Goal: Find specific page/section: Find specific page/section

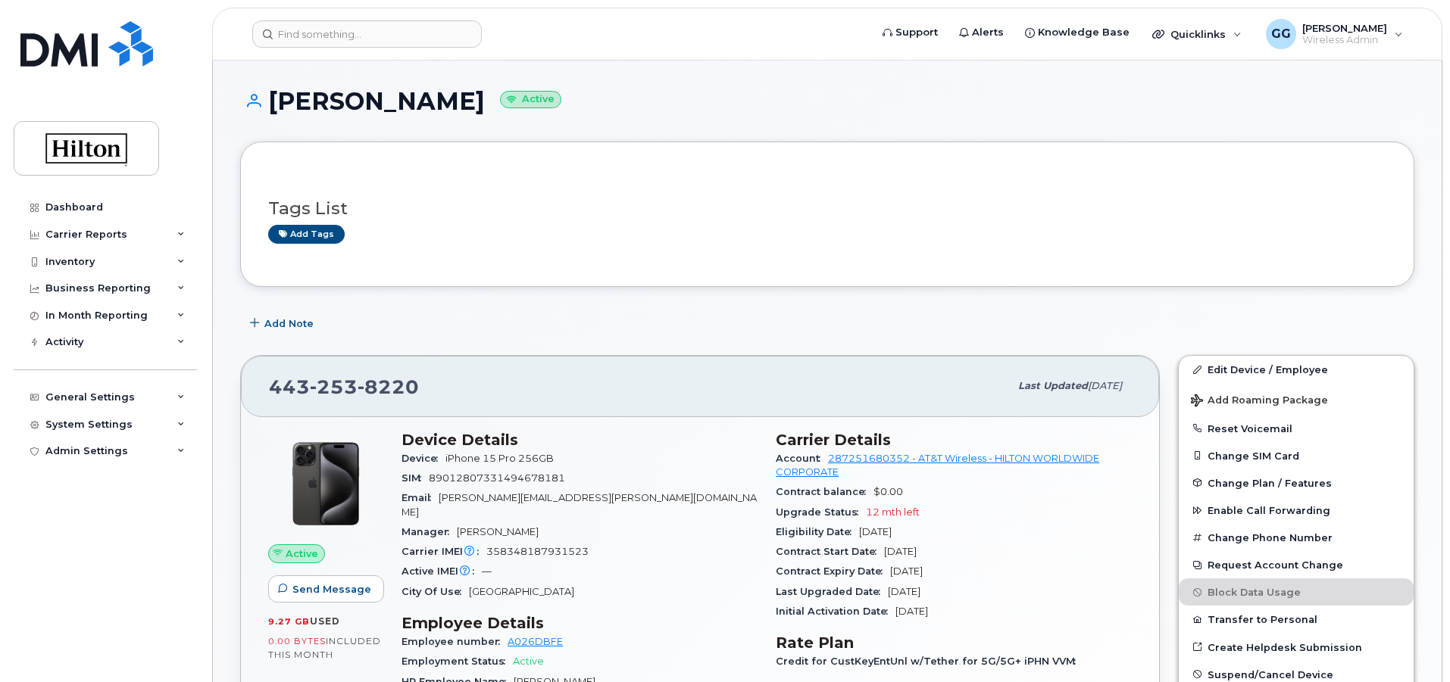
scroll to position [1234, 0]
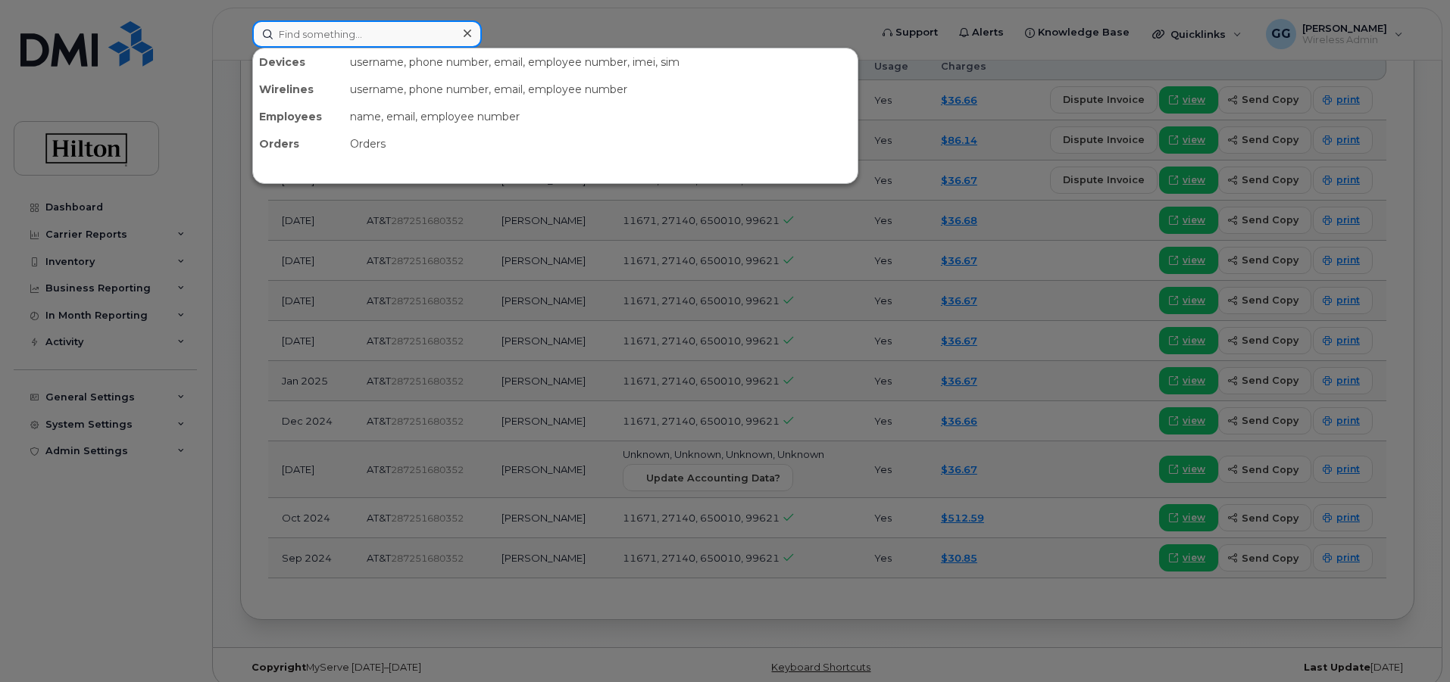
click at [301, 38] on input at bounding box center [366, 33] width 229 height 27
paste input "7135422399"
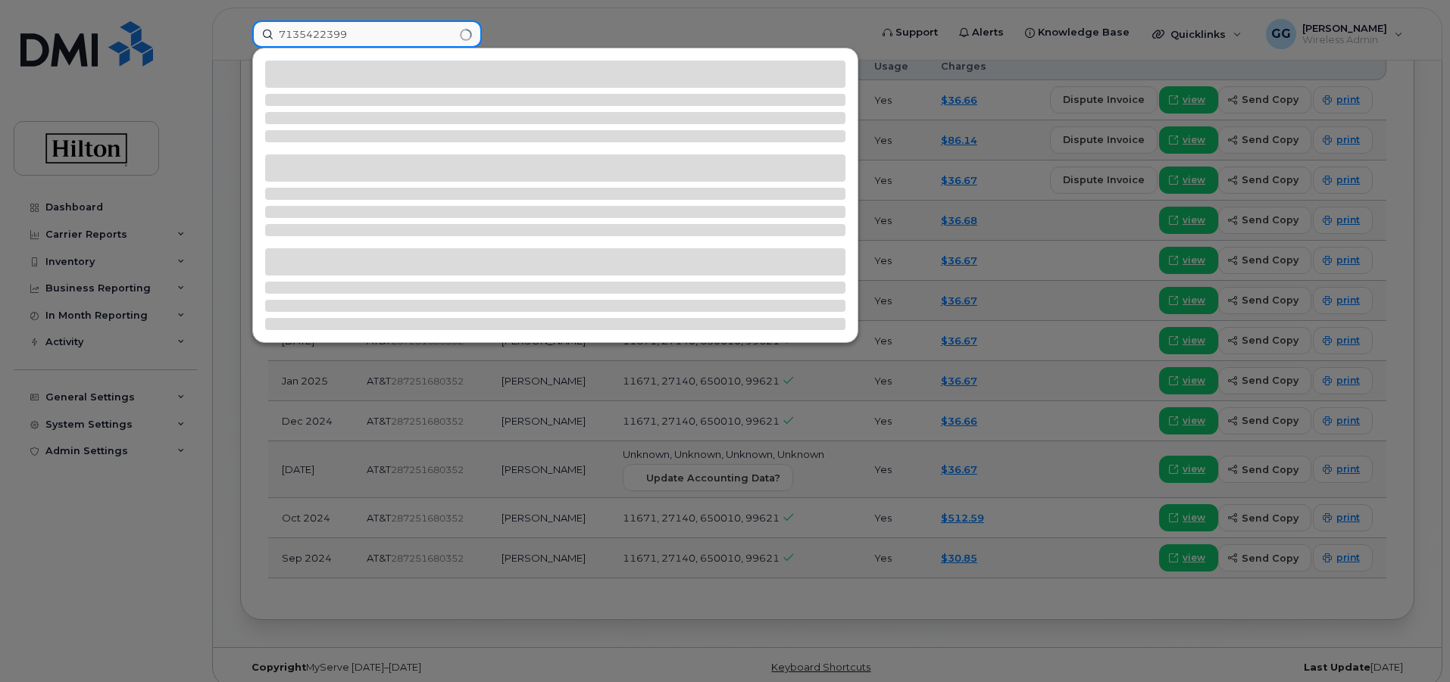
type input "7135422399"
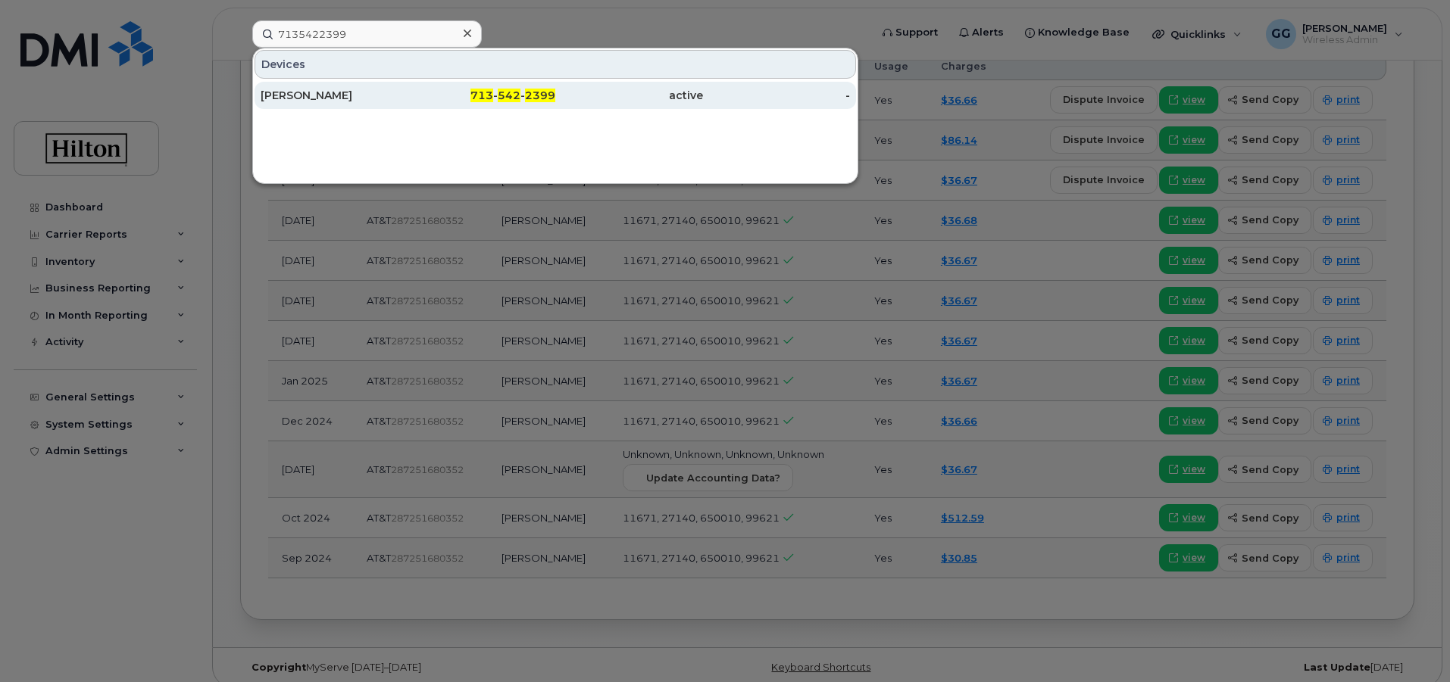
click at [306, 99] on div "[PERSON_NAME]" at bounding box center [335, 95] width 148 height 15
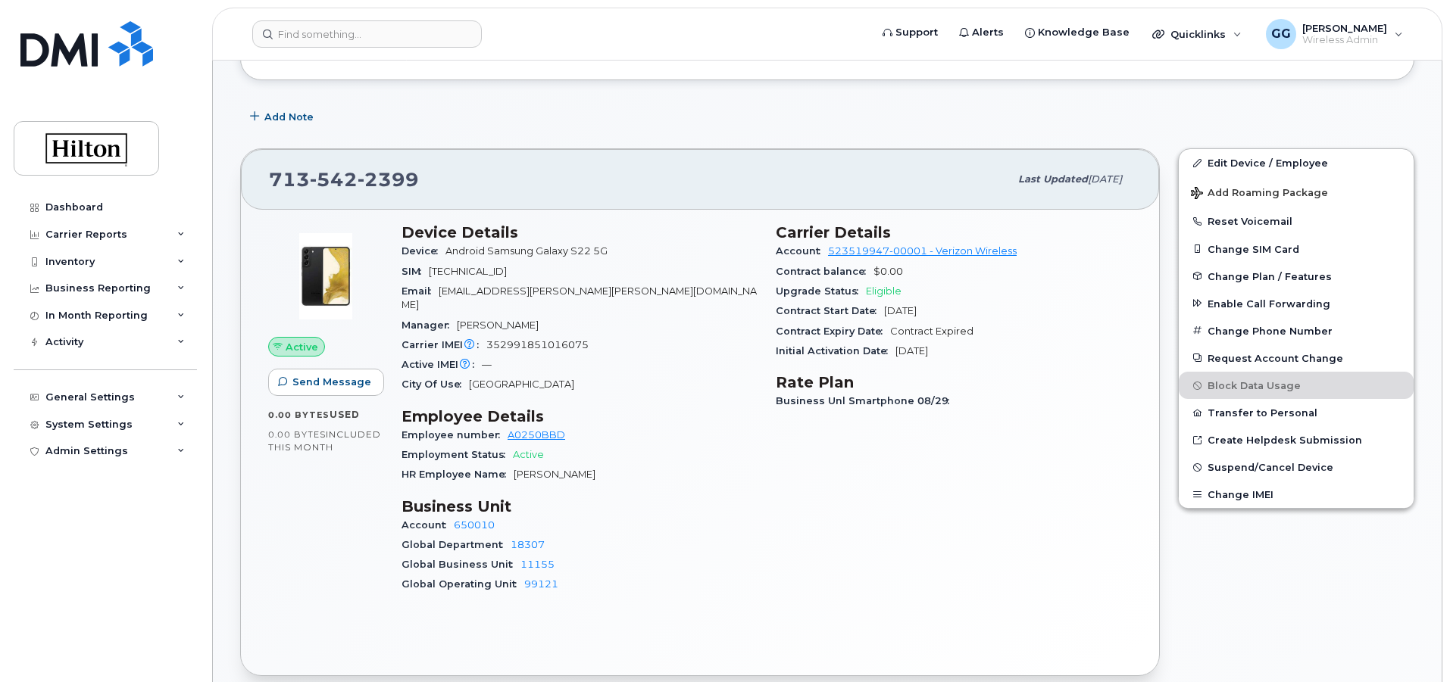
scroll to position [242, 0]
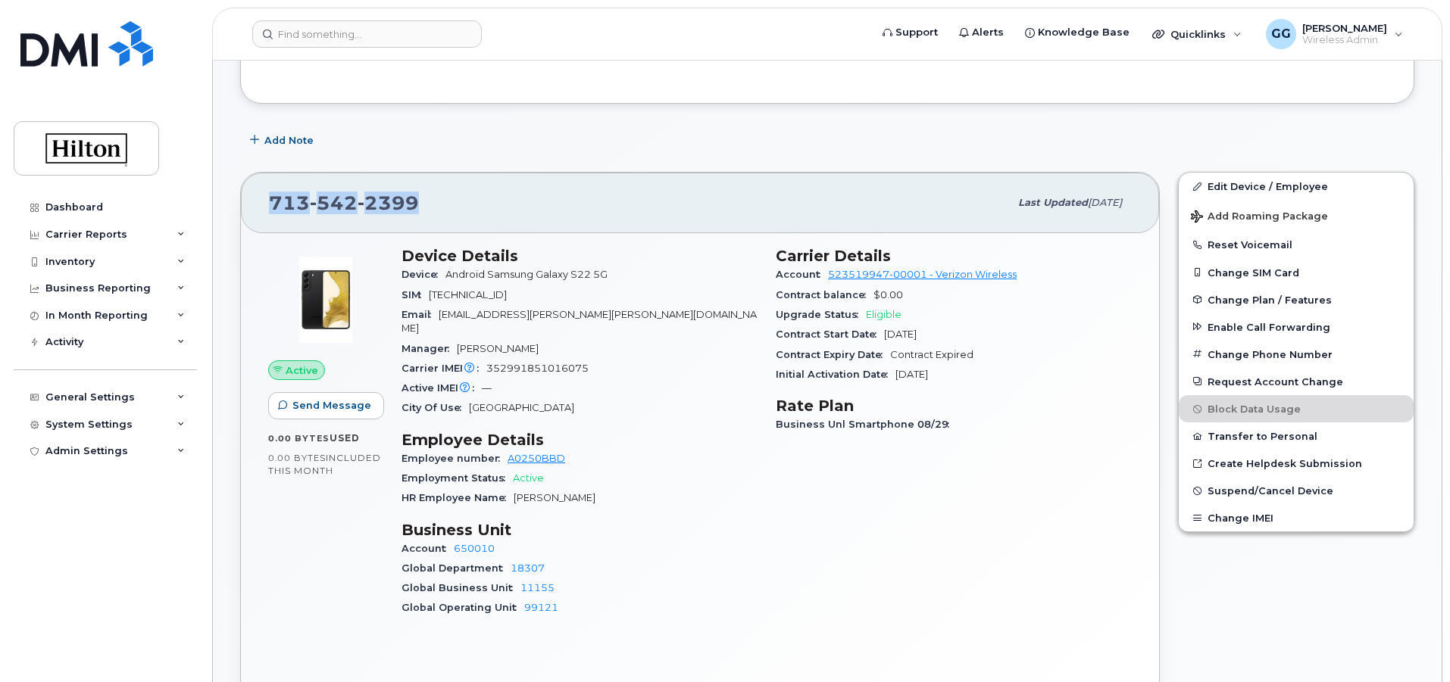
drag, startPoint x: 452, startPoint y: 194, endPoint x: 223, endPoint y: 203, distance: 229.7
copy span "713 542 2399"
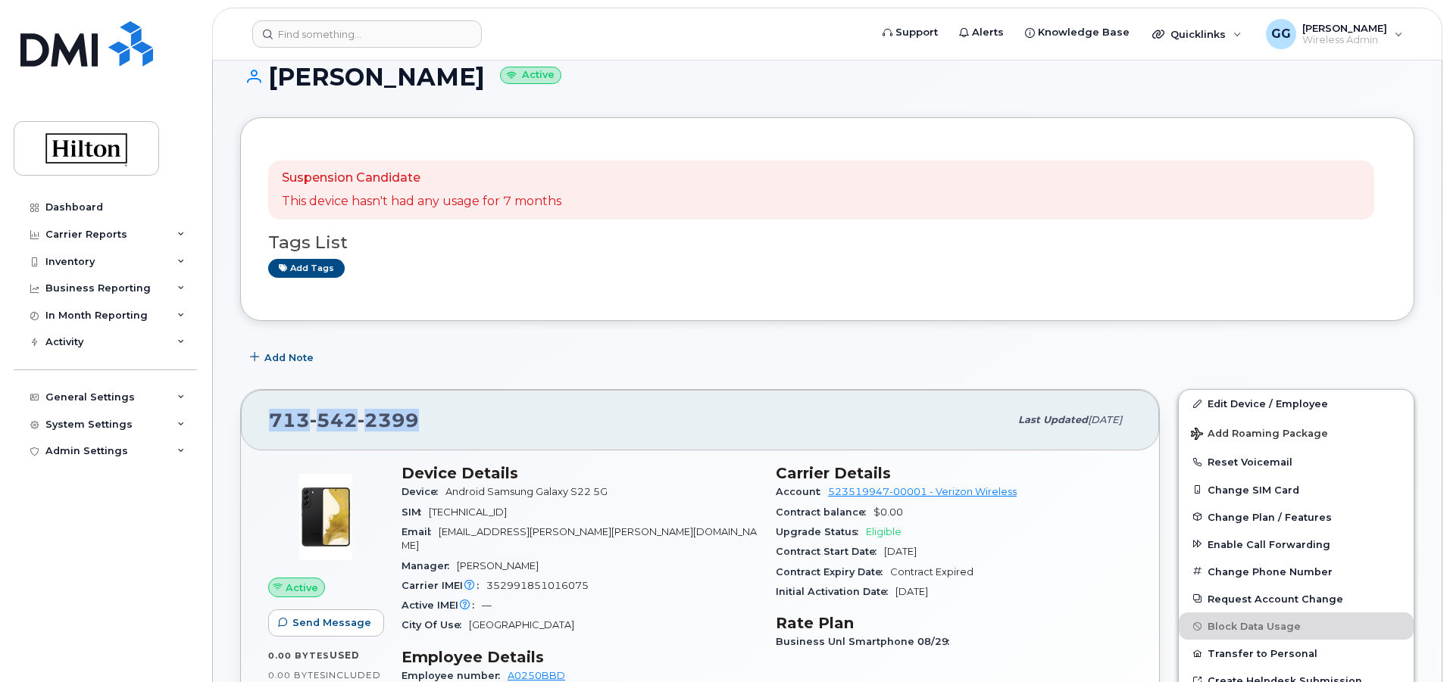
scroll to position [0, 0]
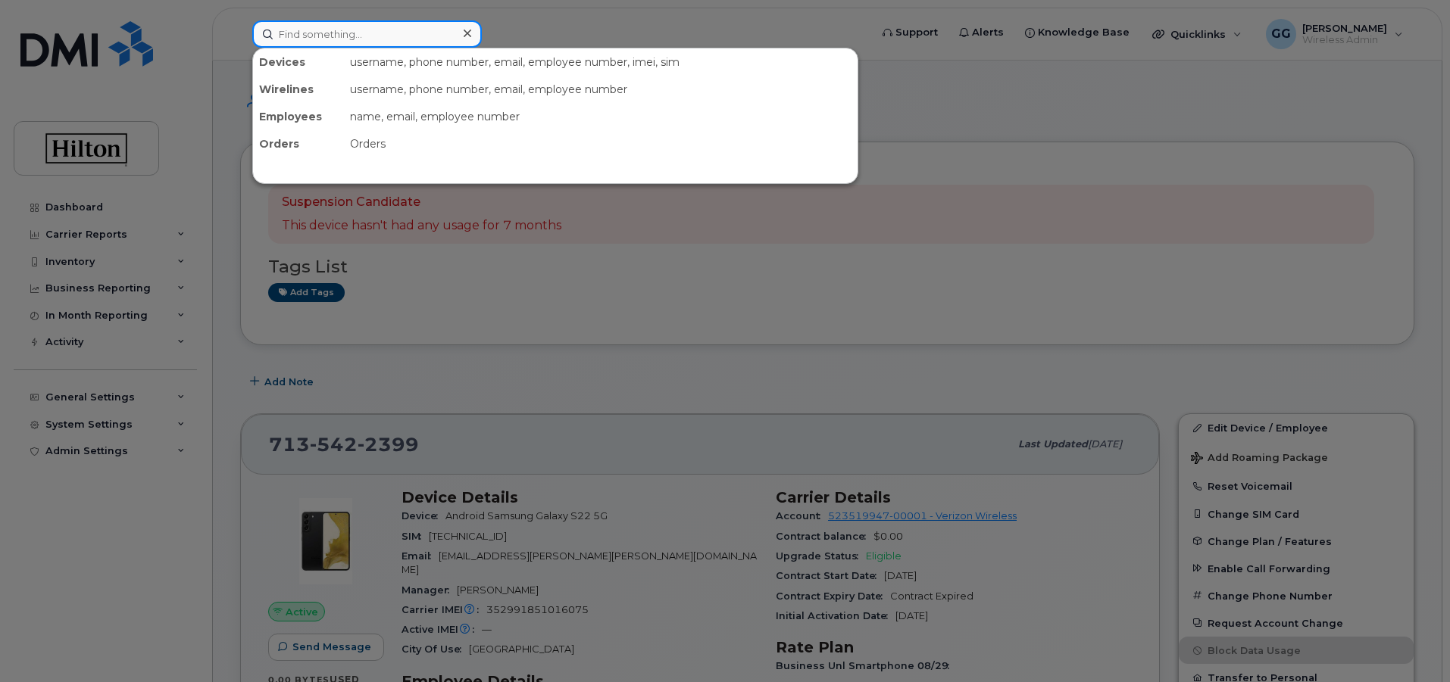
click at [345, 27] on input at bounding box center [366, 33] width 229 height 27
paste input "4802500971"
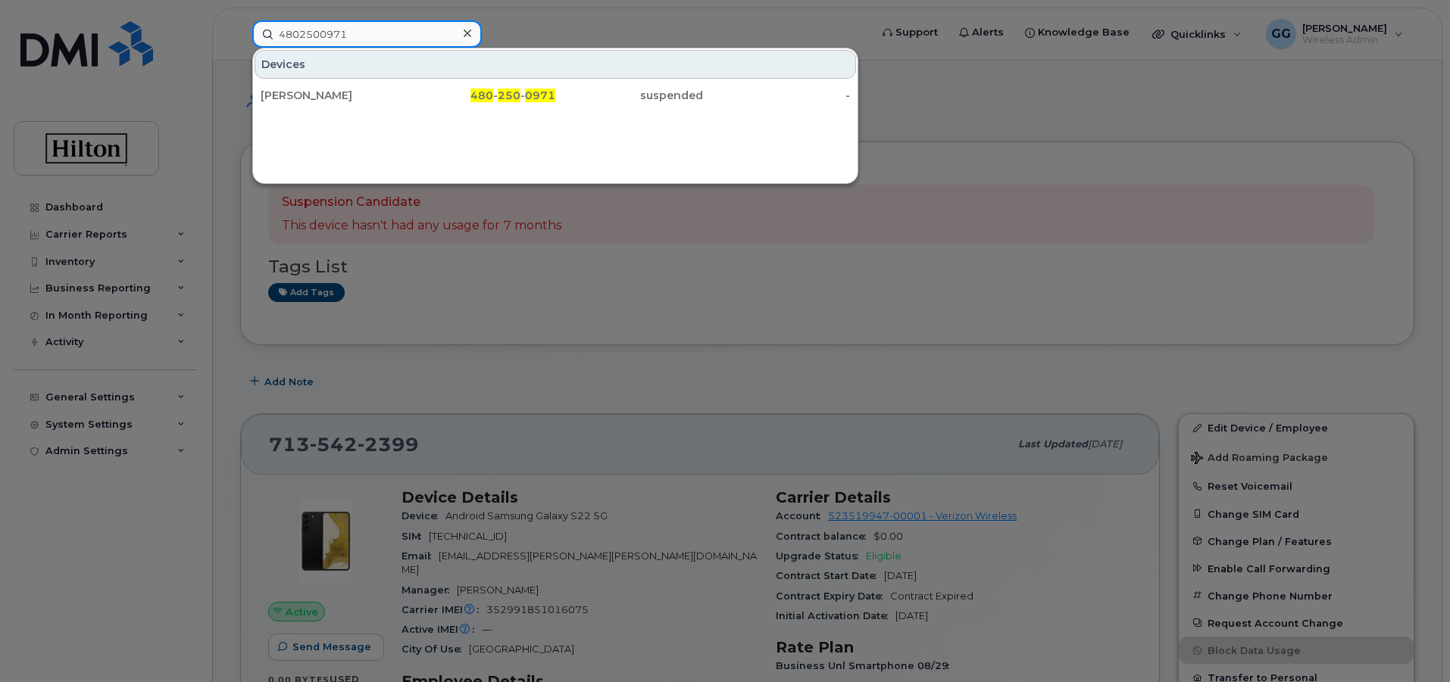
type input "4802500971"
